Goal: Complete application form

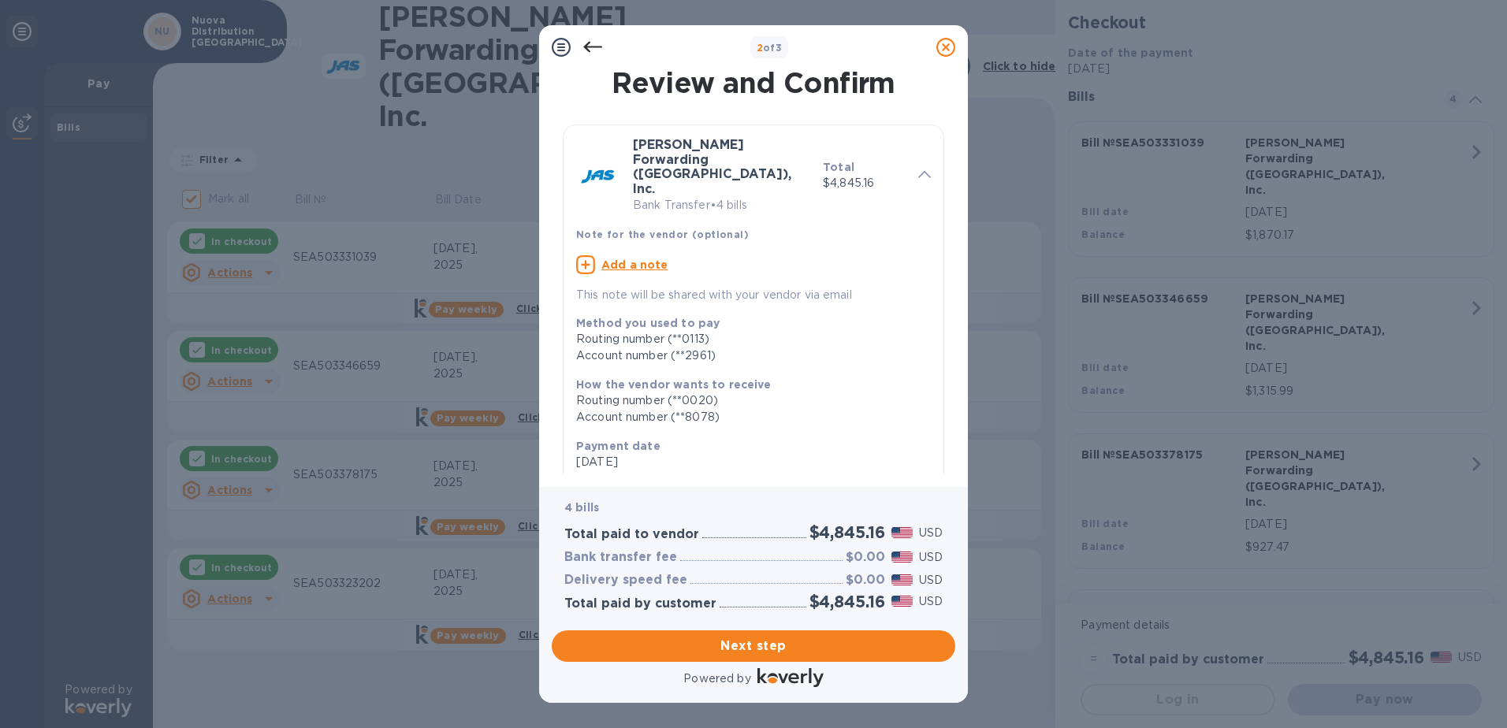
click at [784, 643] on span "Next step" at bounding box center [753, 646] width 378 height 19
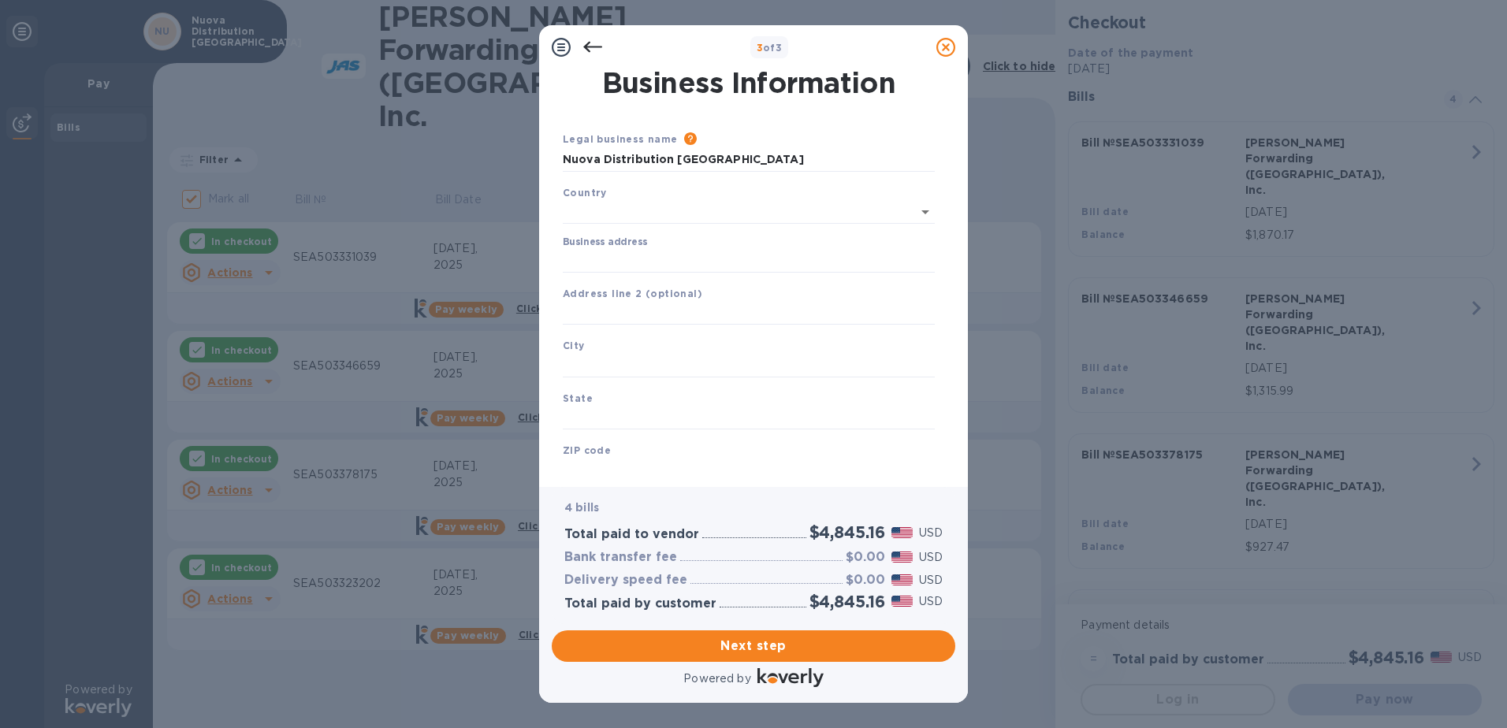
type input "[GEOGRAPHIC_DATA]"
click at [646, 256] on input "Business address" at bounding box center [749, 258] width 372 height 24
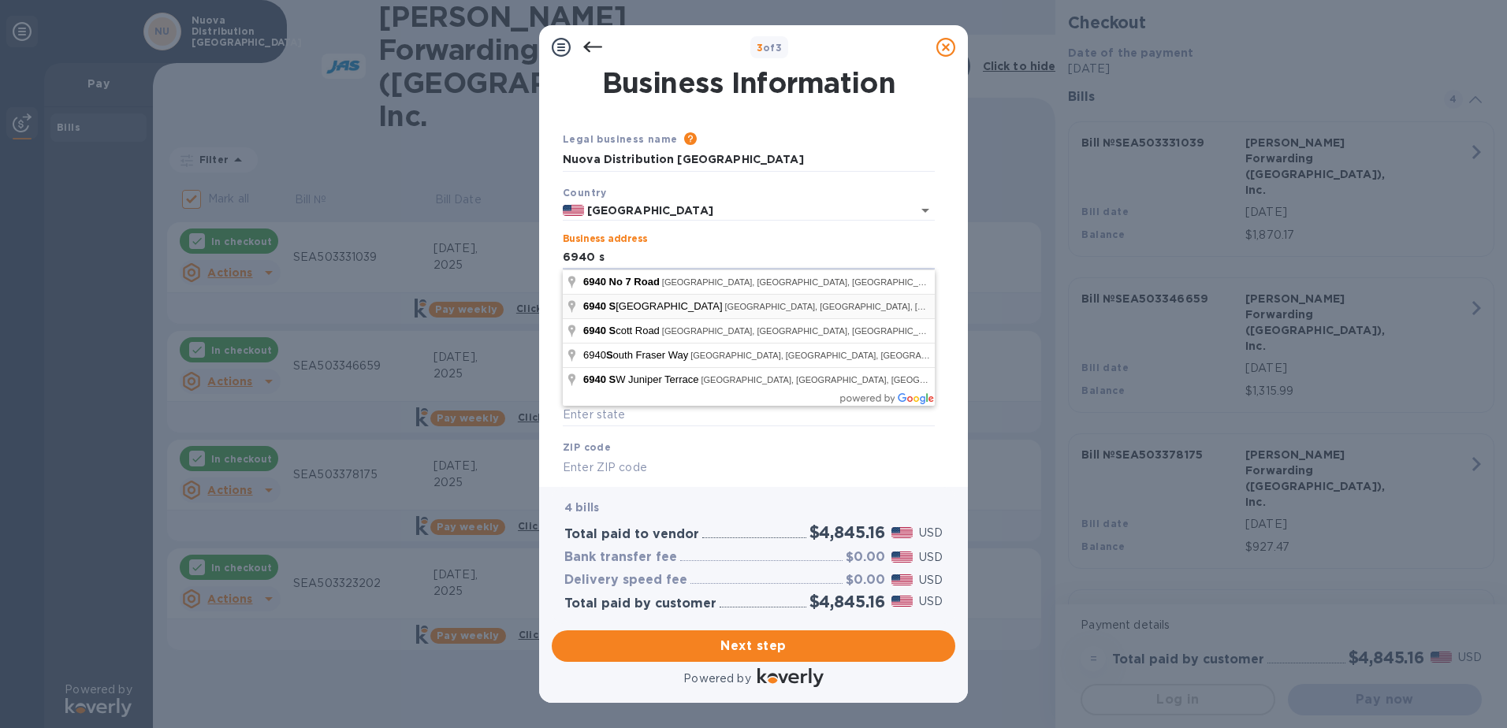
type input "[STREET_ADDRESS]"
type input "Ferndale"
type input "WA"
type input "98248"
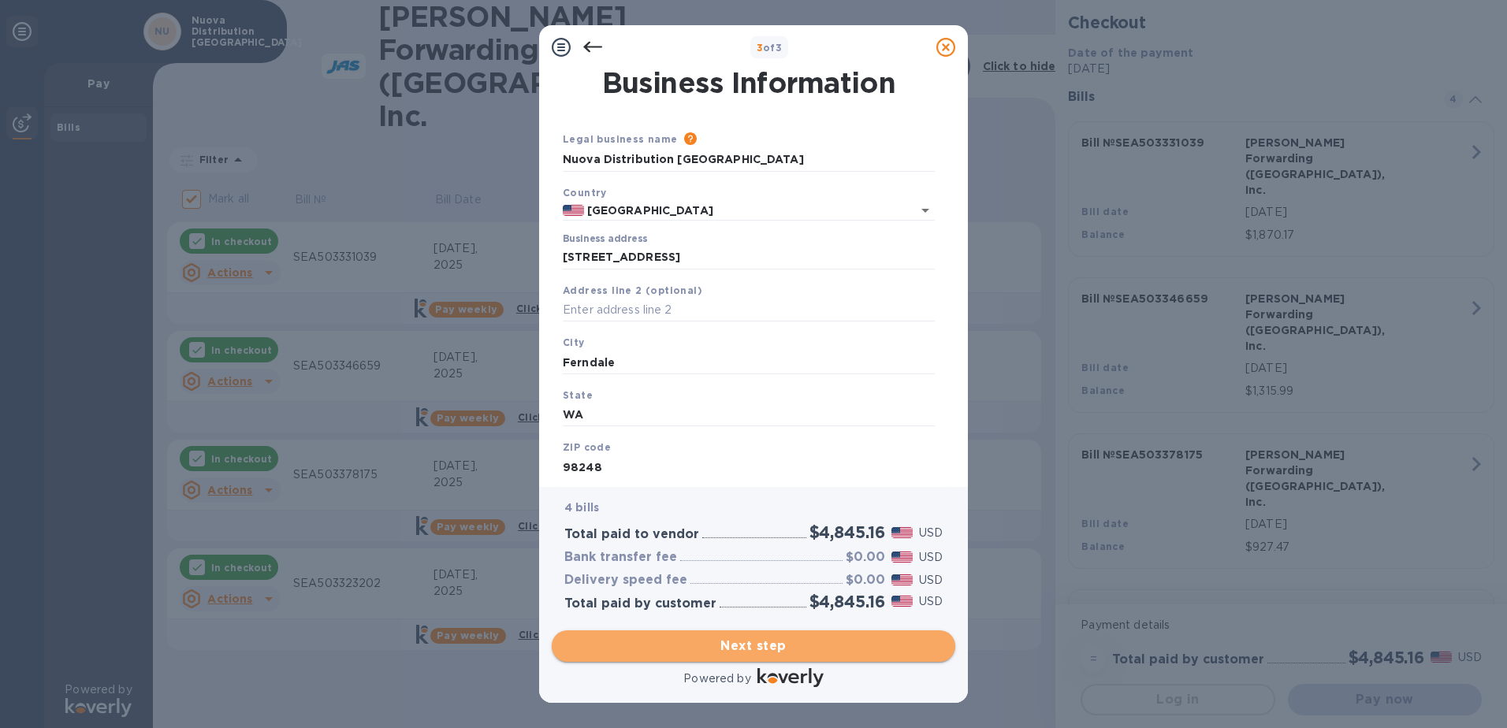
click at [800, 637] on span "Next step" at bounding box center [753, 646] width 378 height 19
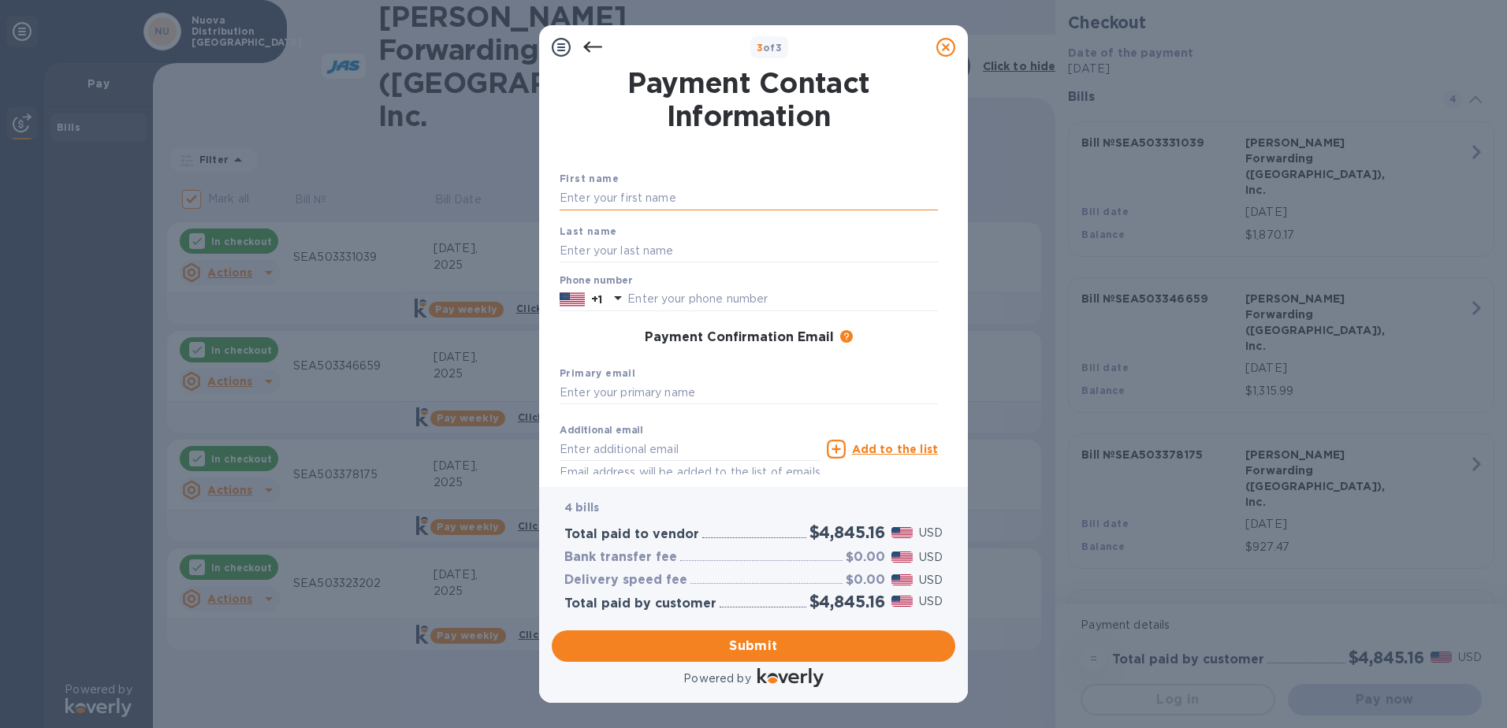
click at [667, 196] on input "text" at bounding box center [749, 199] width 378 height 24
type input "[PERSON_NAME]"
type input "3603986277"
type input "l"
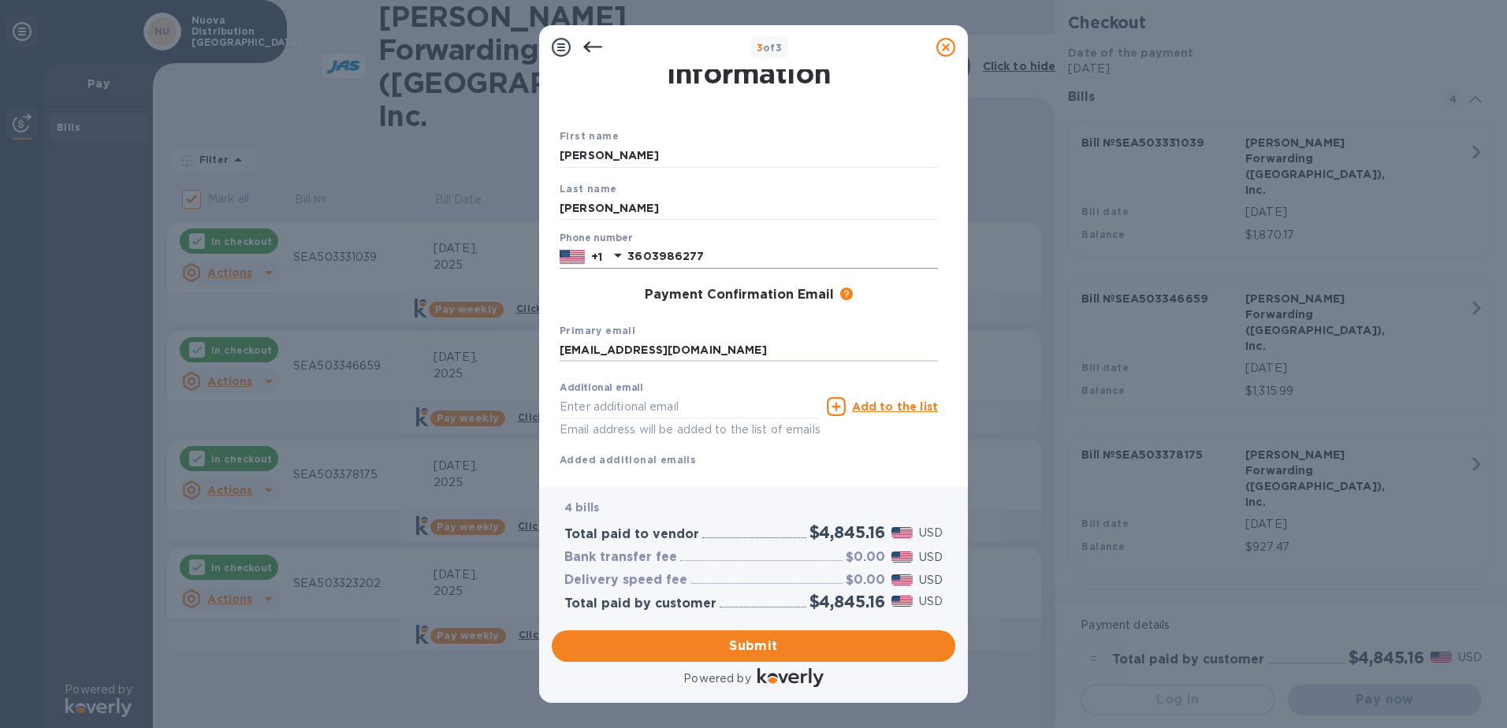
scroll to position [80, 0]
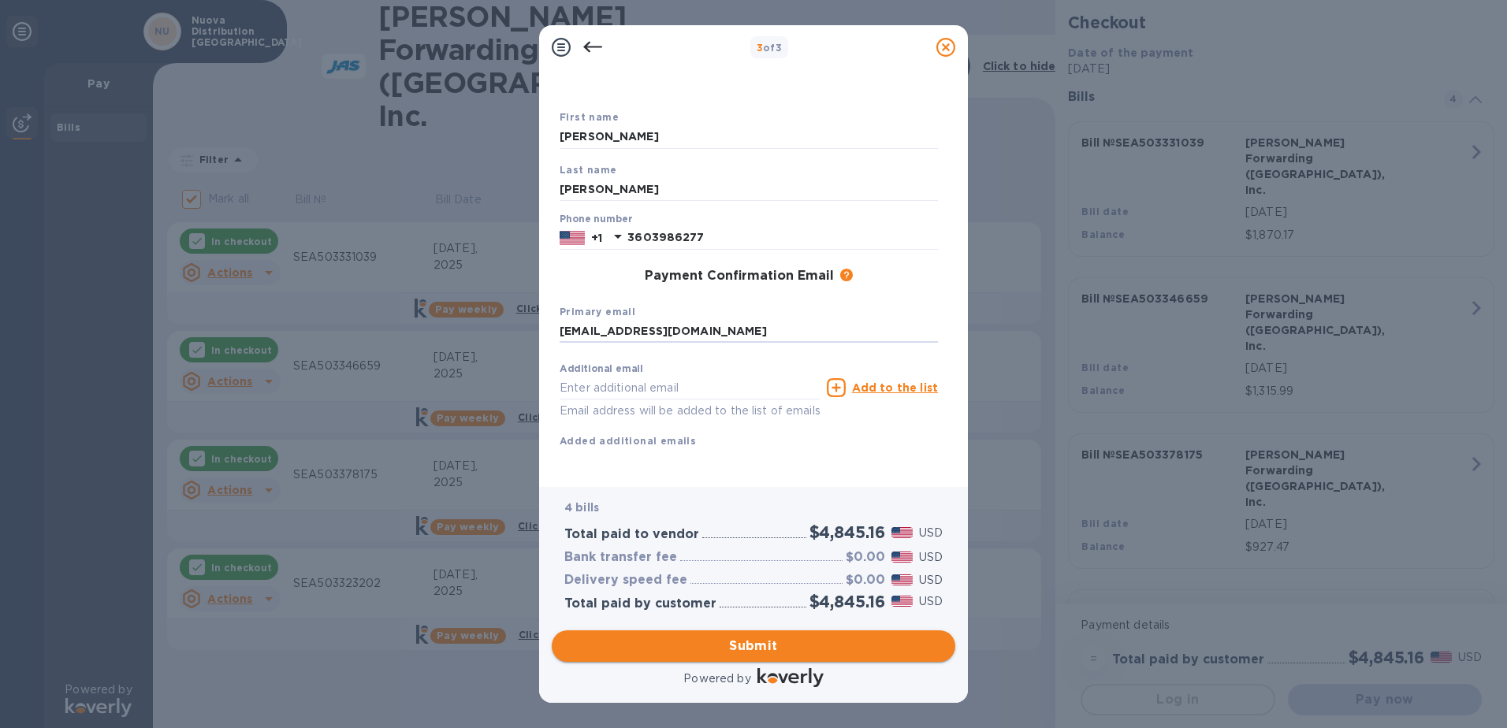
type input "[EMAIL_ADDRESS][DOMAIN_NAME]"
click at [803, 643] on span "Submit" at bounding box center [753, 646] width 378 height 19
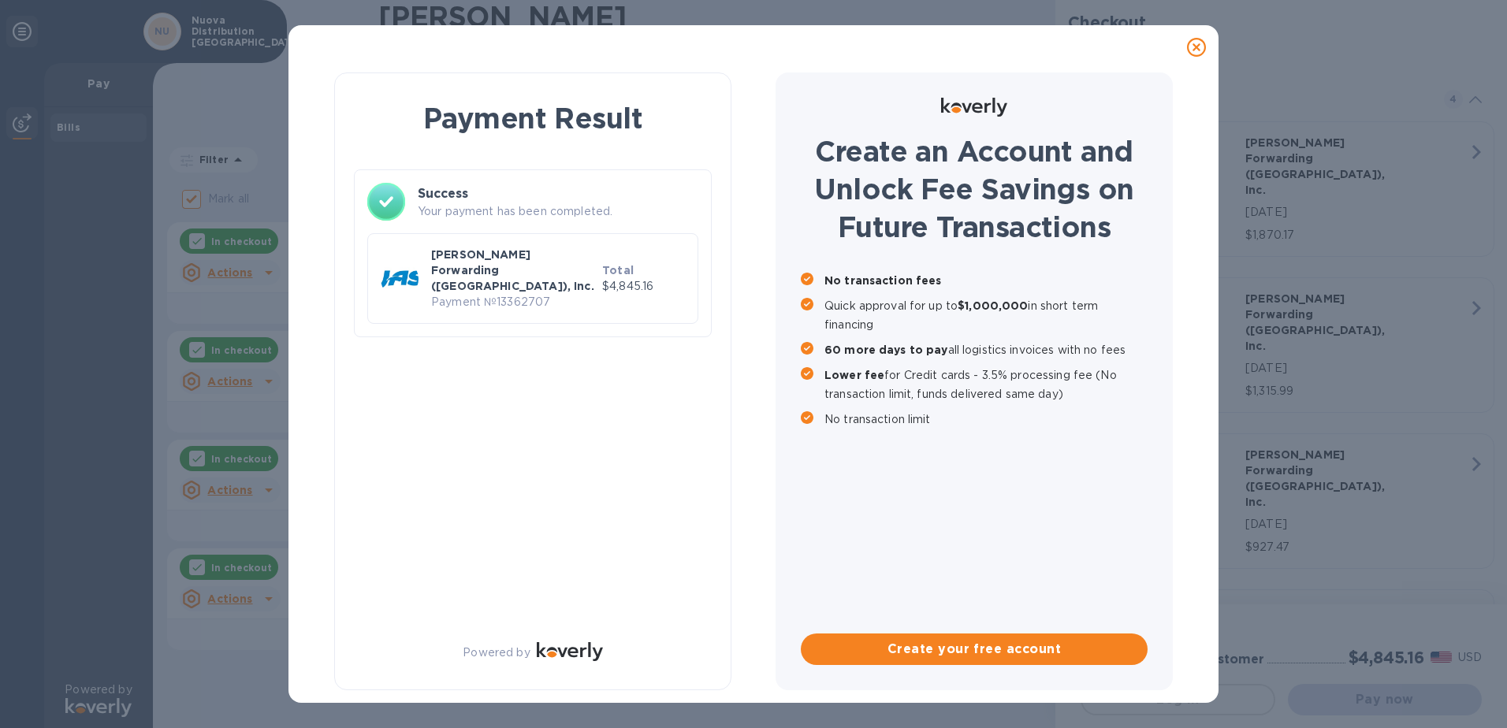
checkbox input "false"
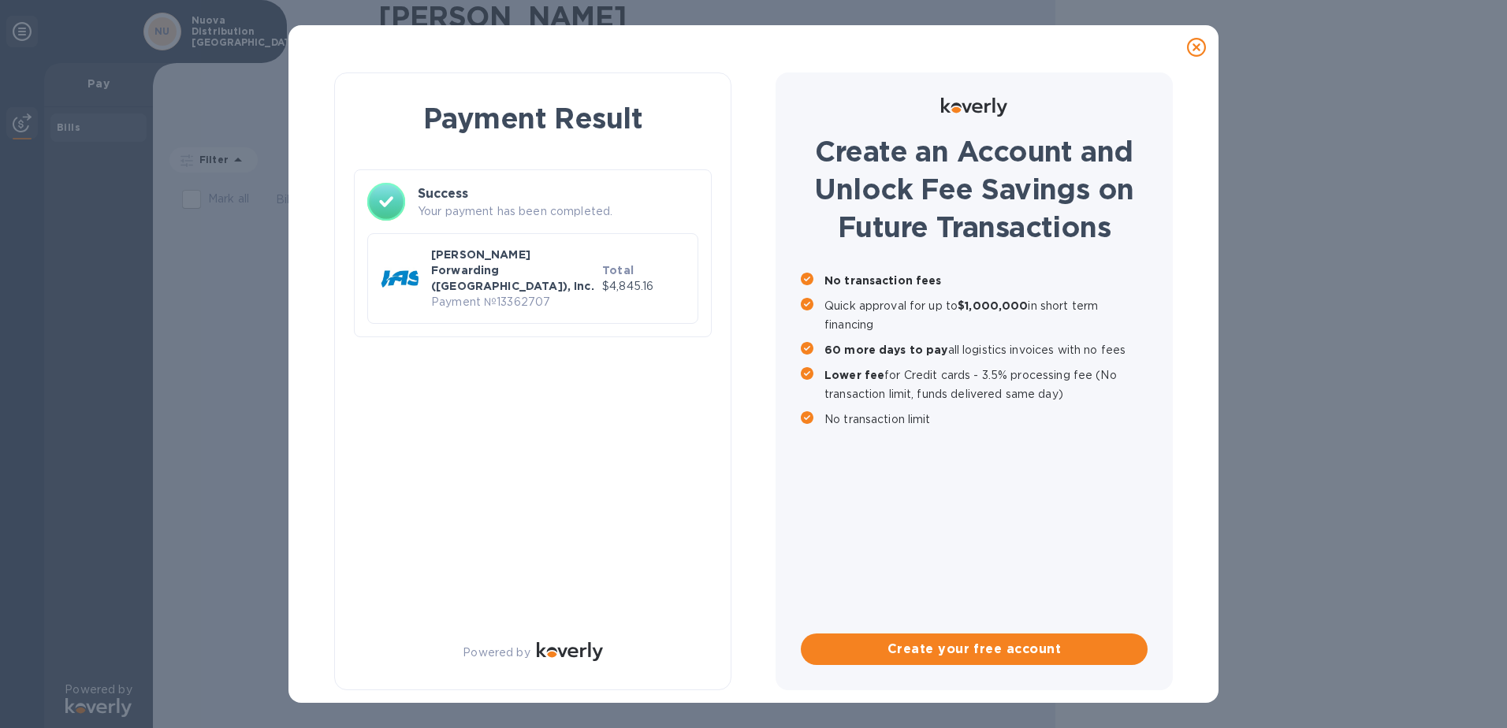
click at [1200, 43] on icon at bounding box center [1196, 47] width 19 height 19
